Goal: Navigation & Orientation: Find specific page/section

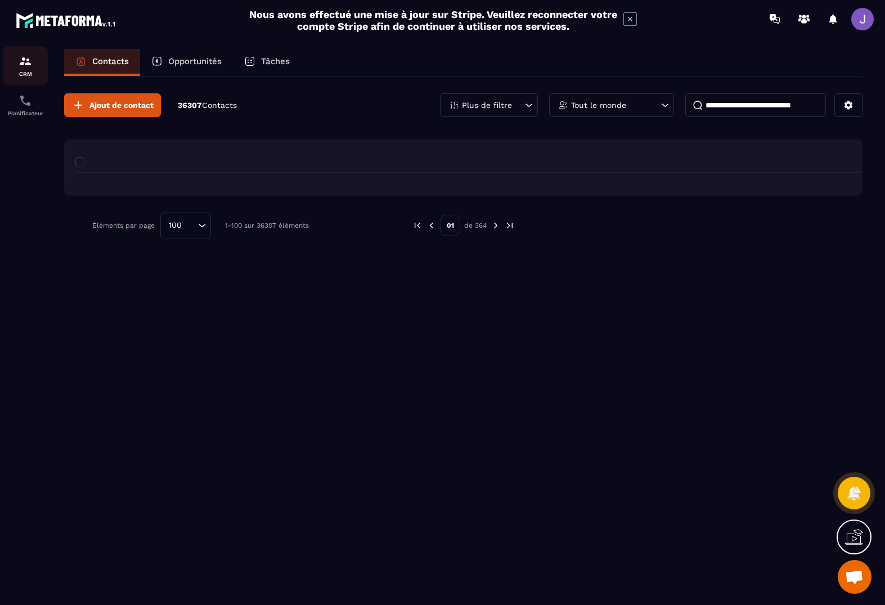
click at [31, 74] on p "CRM" at bounding box center [25, 74] width 45 height 6
click at [41, 111] on p "Planificateur" at bounding box center [25, 113] width 45 height 6
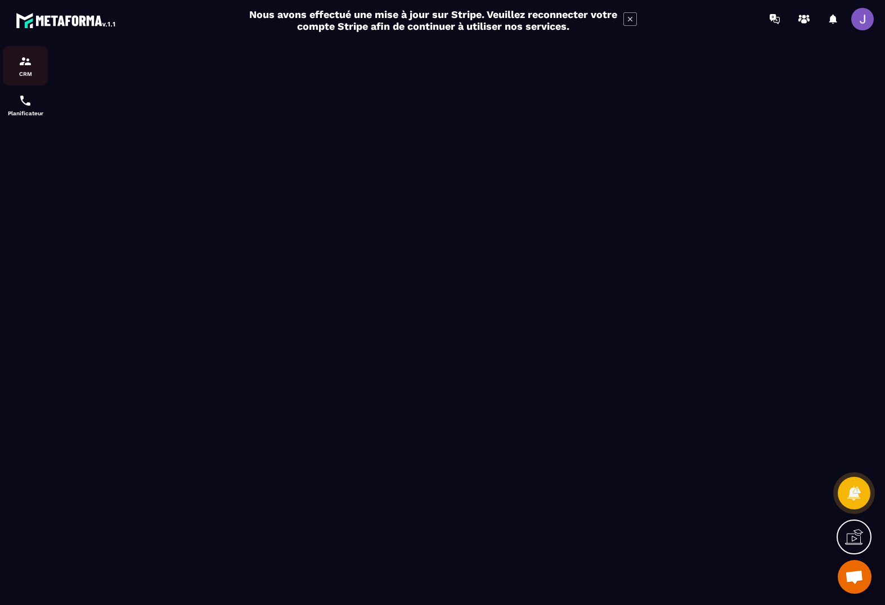
click at [21, 74] on p "CRM" at bounding box center [25, 74] width 45 height 6
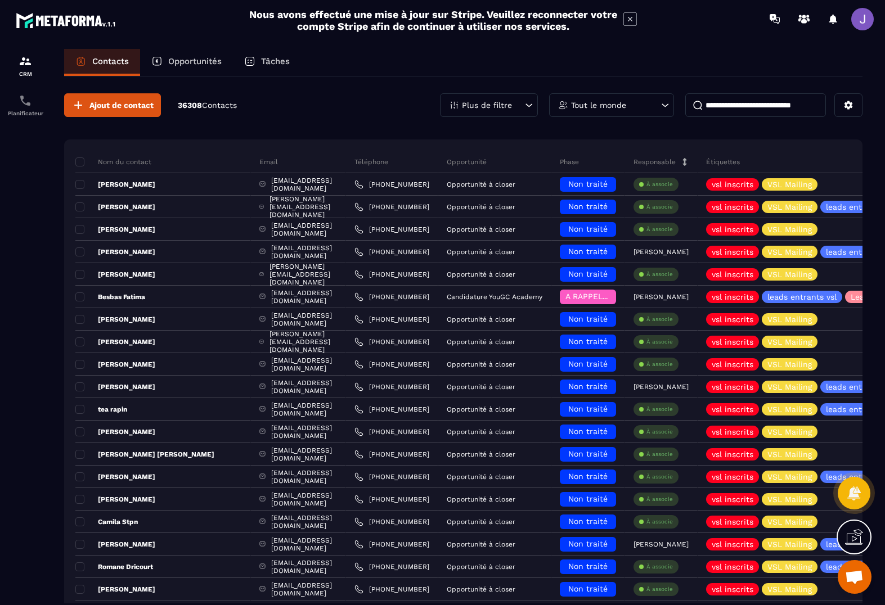
click at [216, 63] on p "Opportunités" at bounding box center [194, 61] width 53 height 10
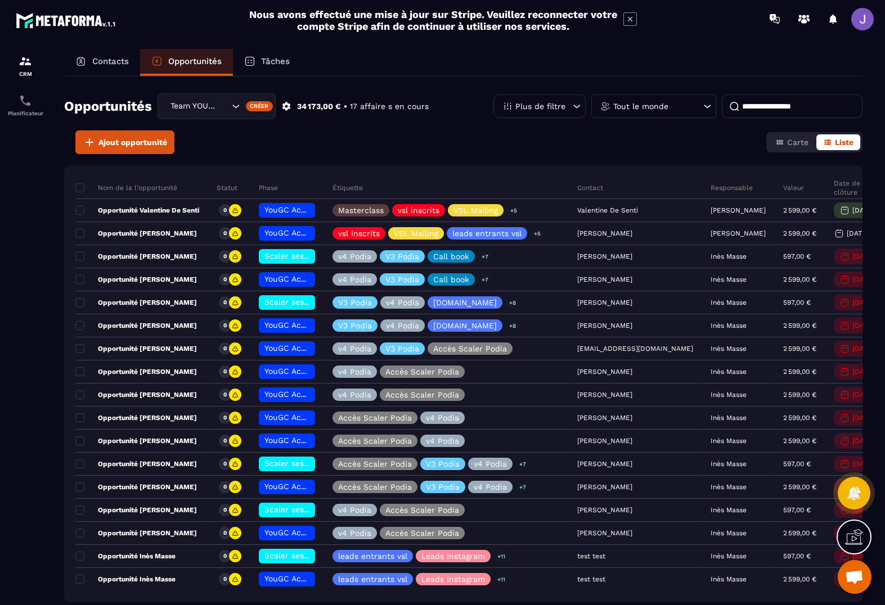
click at [291, 58] on div "Tâches" at bounding box center [267, 62] width 68 height 27
